Goal: Information Seeking & Learning: Learn about a topic

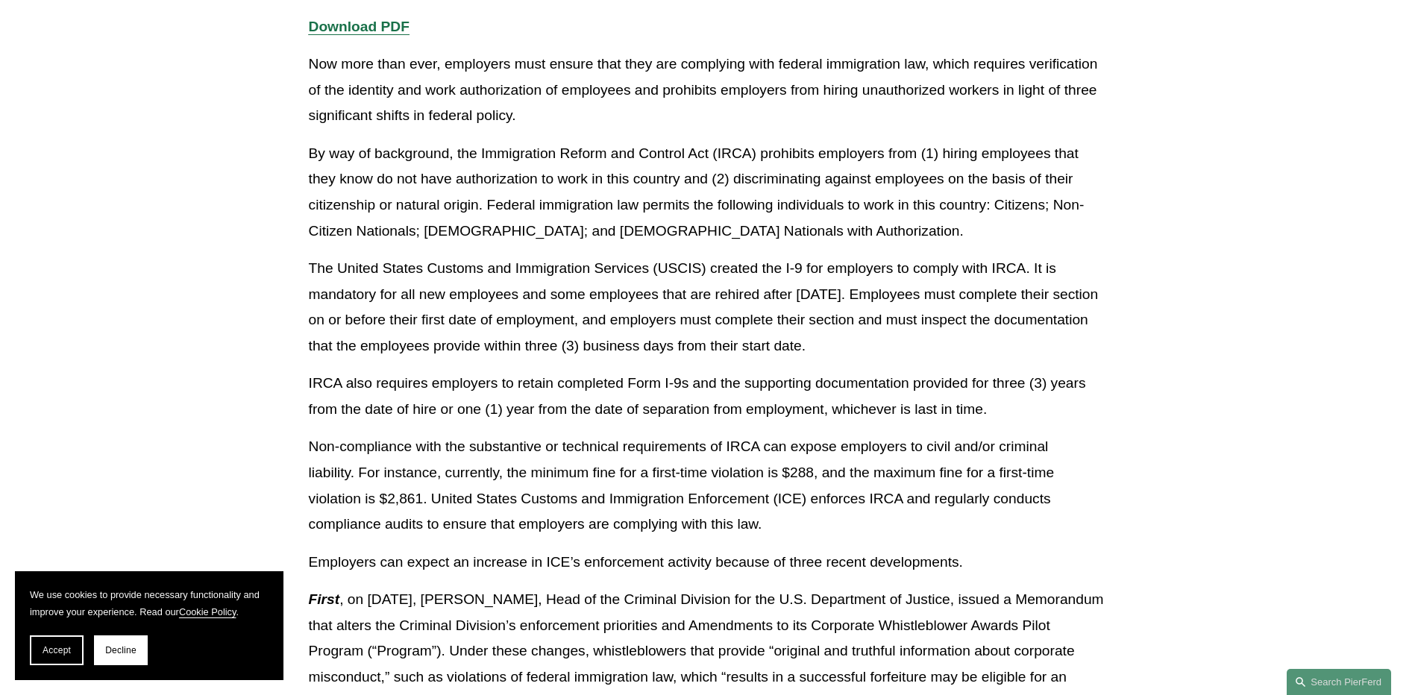
scroll to position [448, 0]
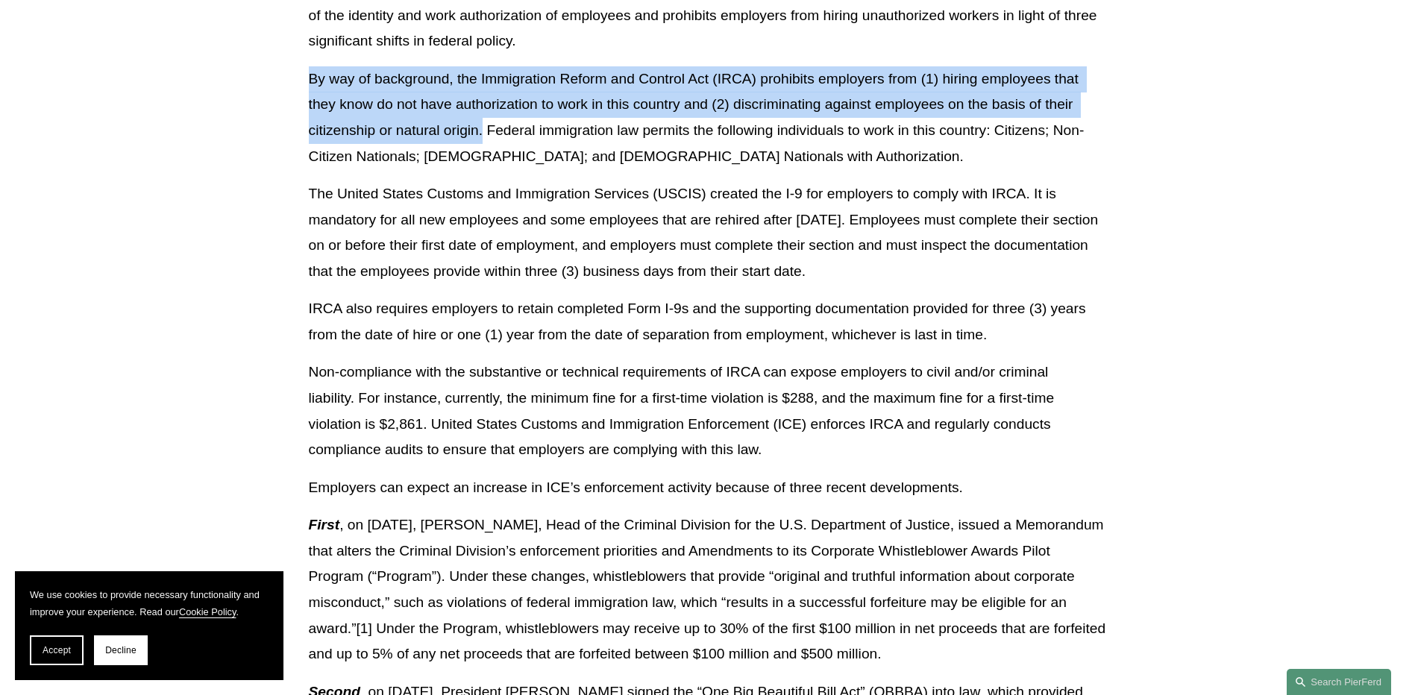
drag, startPoint x: 481, startPoint y: 131, endPoint x: 313, endPoint y: 84, distance: 175.2
click at [313, 84] on p "By way of background, the Immigration Reform and Control Act (IRCA) prohibits e…" at bounding box center [708, 117] width 798 height 103
copy p "By way of background, the Immigration Reform and Control Act (IRCA) prohibits e…"
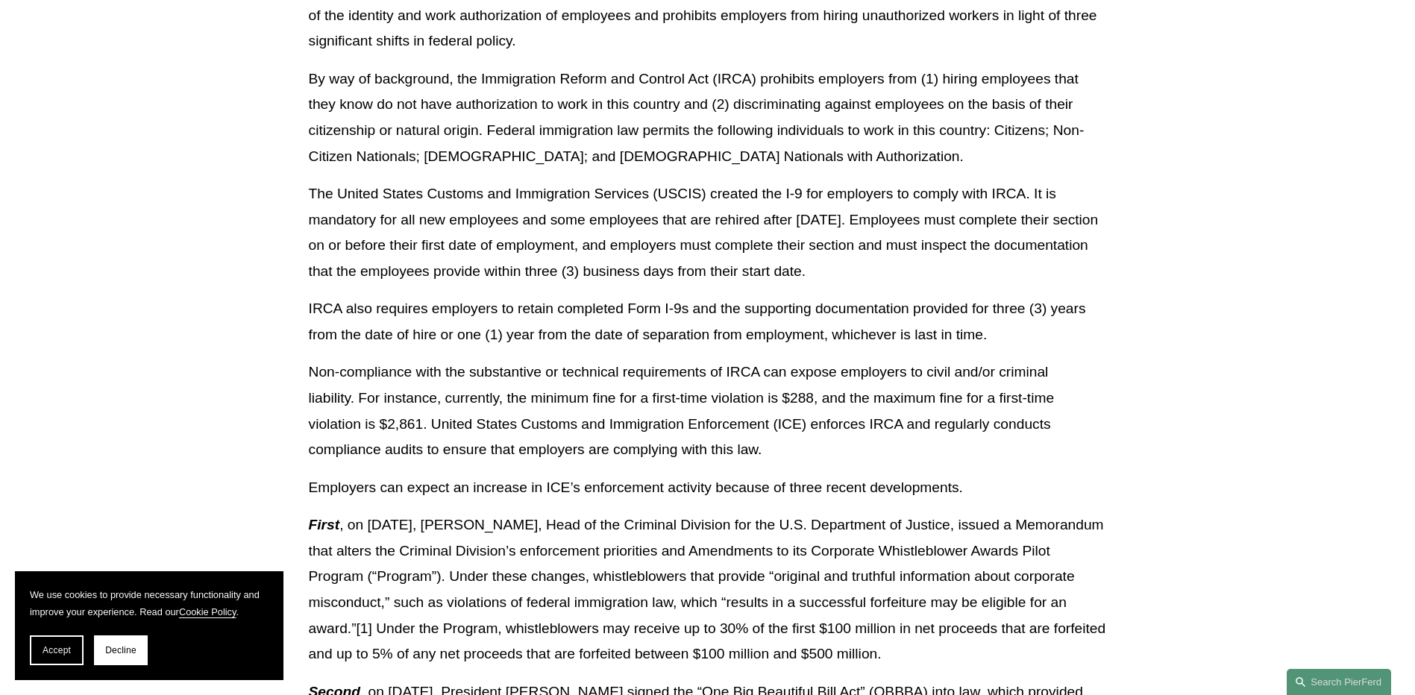
click at [734, 451] on p "First , on May 12, 2025, Matthew R. Galeotti, Head of the Criminal Division for…" at bounding box center [708, 590] width 798 height 154
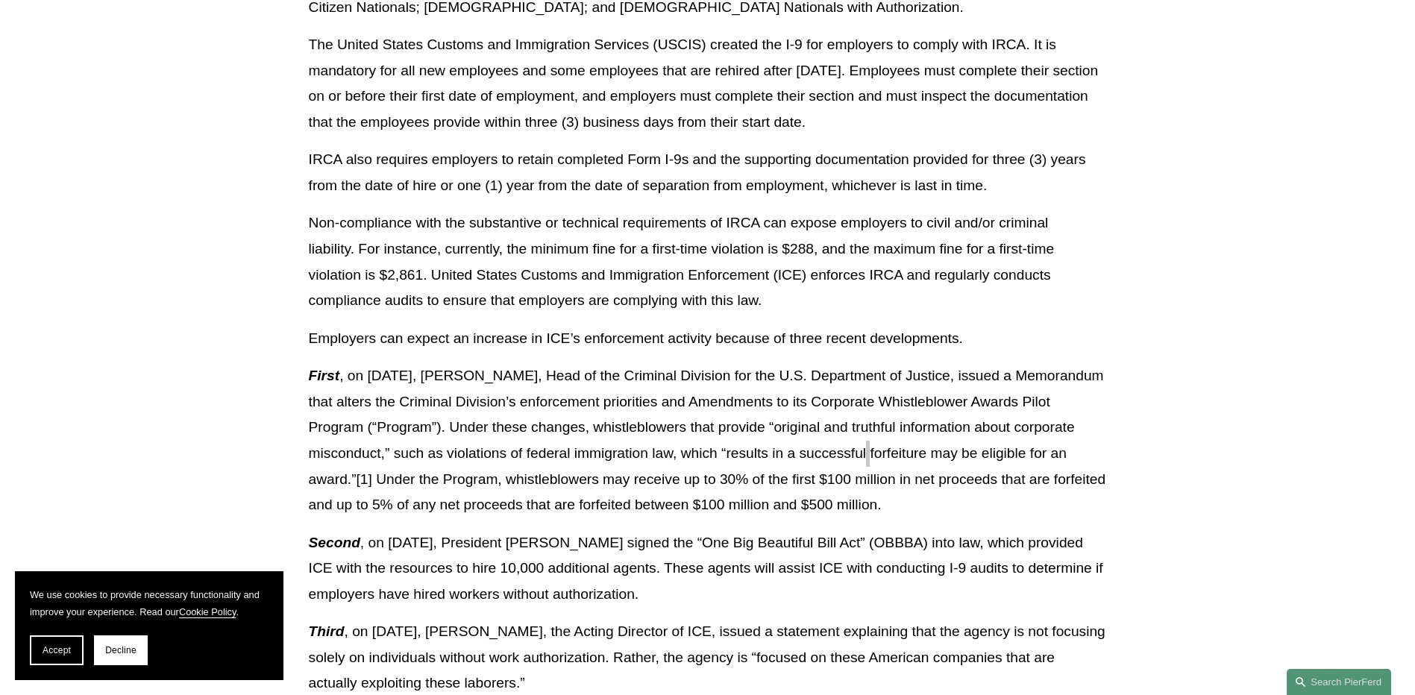
scroll to position [522, 0]
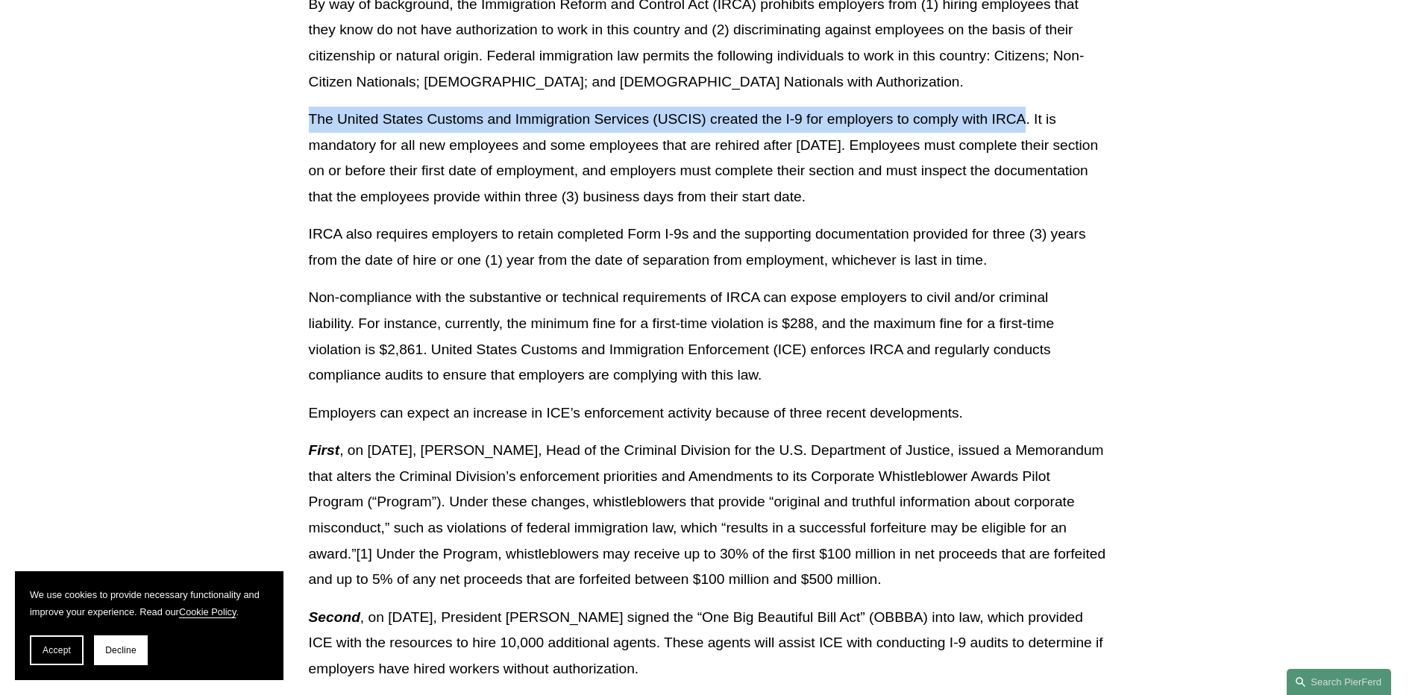
drag, startPoint x: 310, startPoint y: 115, endPoint x: 1027, endPoint y: 126, distance: 717.8
click at [734, 126] on p "The United States Customs and Immigration Services (USCIS) created the I-9 for …" at bounding box center [708, 158] width 798 height 103
copy p "The United States Customs and Immigration Services (USCIS) created the I-9 for …"
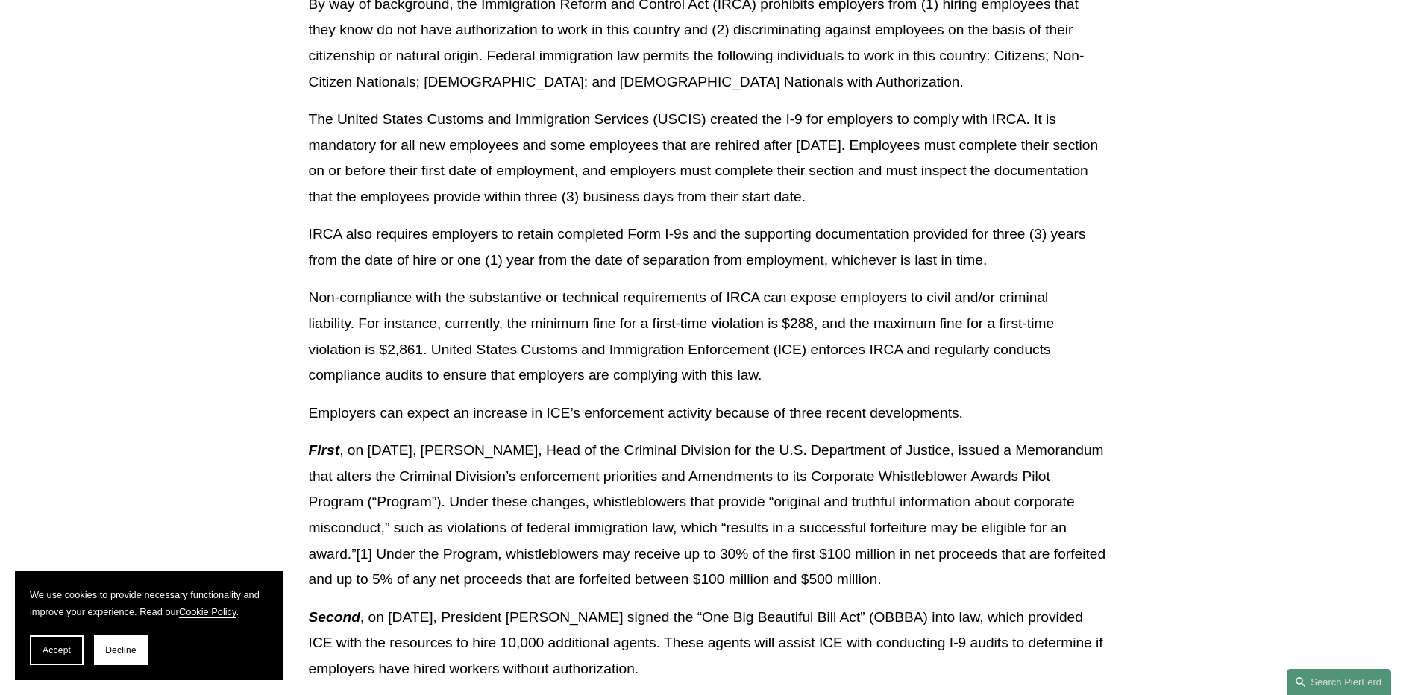
click at [734, 129] on p "The United States Customs and Immigration Services (USCIS) created the I-9 for …" at bounding box center [708, 158] width 798 height 103
drag, startPoint x: 1034, startPoint y: 118, endPoint x: 1032, endPoint y: 192, distance: 74.6
click at [734, 192] on p "The United States Customs and Immigration Services (USCIS) created the I-9 for …" at bounding box center [708, 158] width 798 height 103
copy p "It is mandatory for all new employees and some employees that are rehired after…"
click at [734, 369] on article "Back to Insights ICE and I-9 Audits – The Stakes Have Never Been Higher for Emp…" at bounding box center [707, 479] width 1415 height 1744
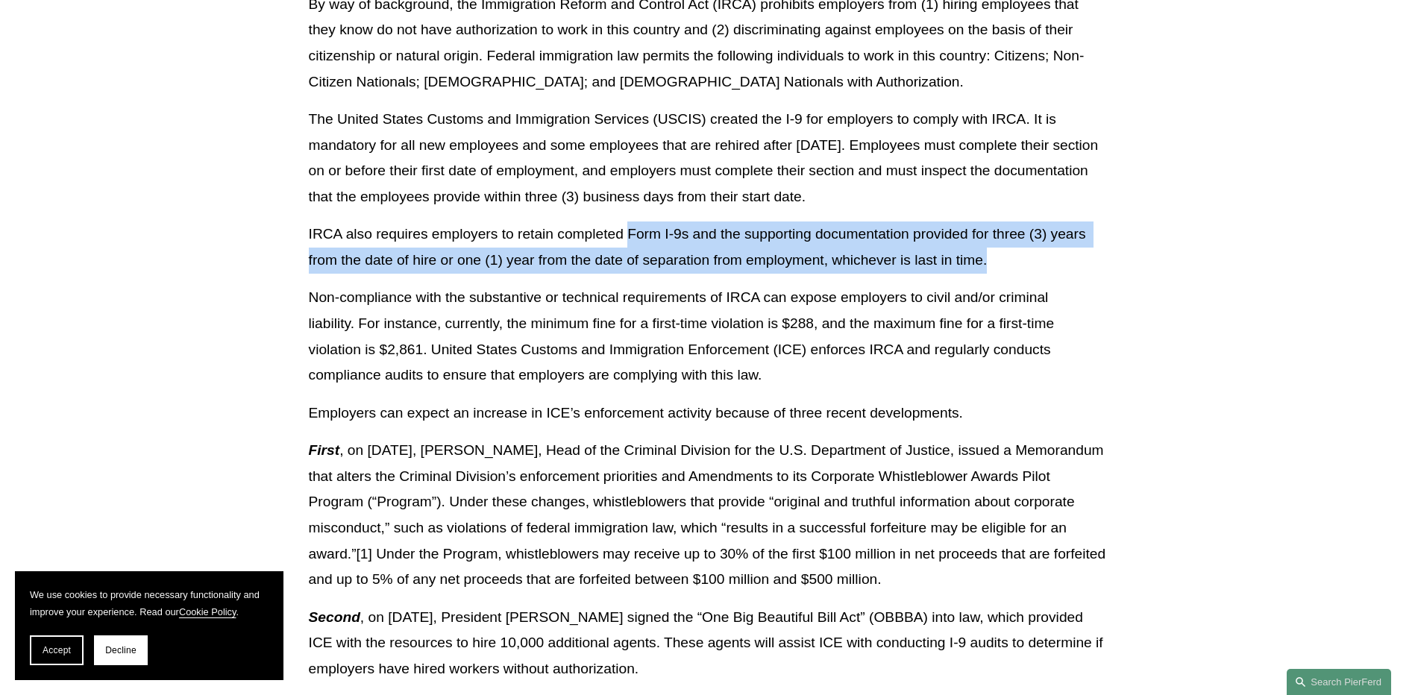
drag, startPoint x: 629, startPoint y: 235, endPoint x: 1060, endPoint y: 254, distance: 431.7
click at [734, 254] on p "IRCA also requires employers to retain completed Form I-9s and the supporting d…" at bounding box center [708, 247] width 798 height 51
copy p "Form I-9s and the supporting documentation provided for three (3) years from th…"
